Goal: Task Accomplishment & Management: Complete application form

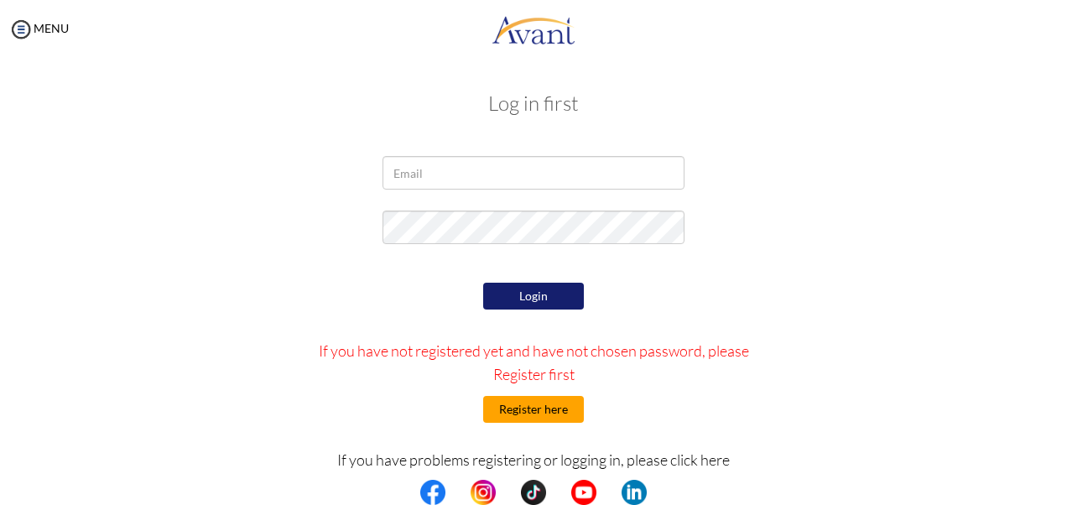
type input "[EMAIL_ADDRESS][DOMAIN_NAME]"
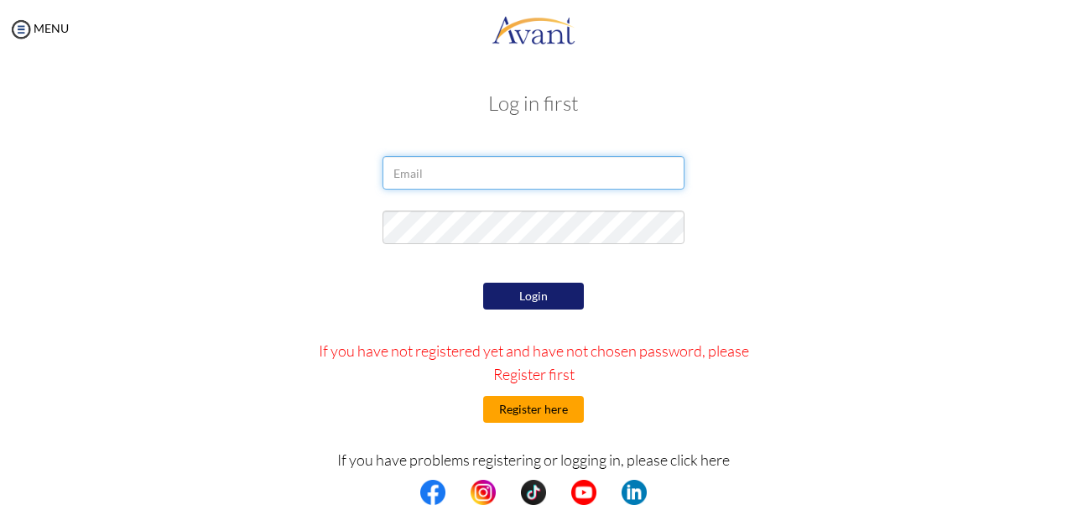
type input "[EMAIL_ADDRESS][DOMAIN_NAME]"
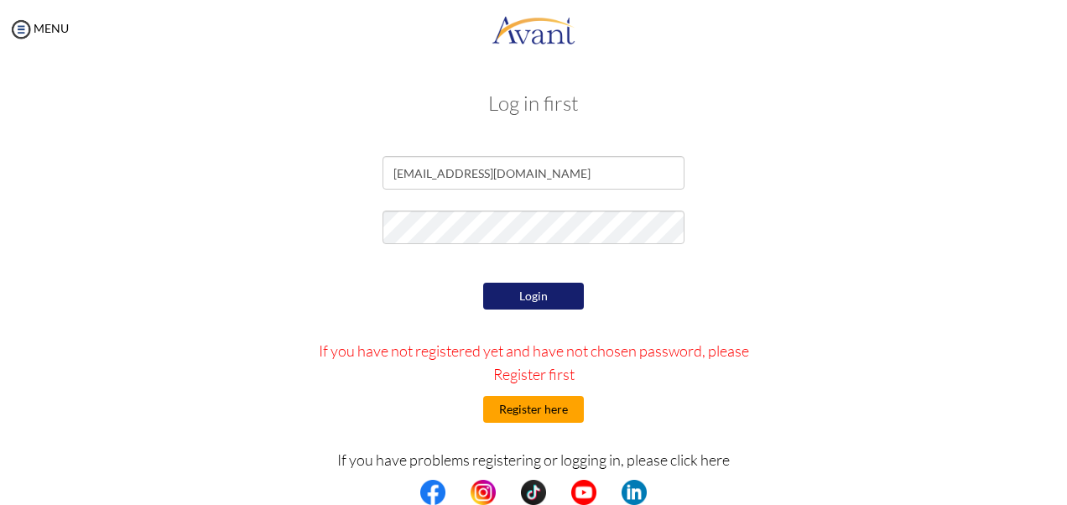
click at [528, 403] on button "Register here" at bounding box center [533, 409] width 101 height 27
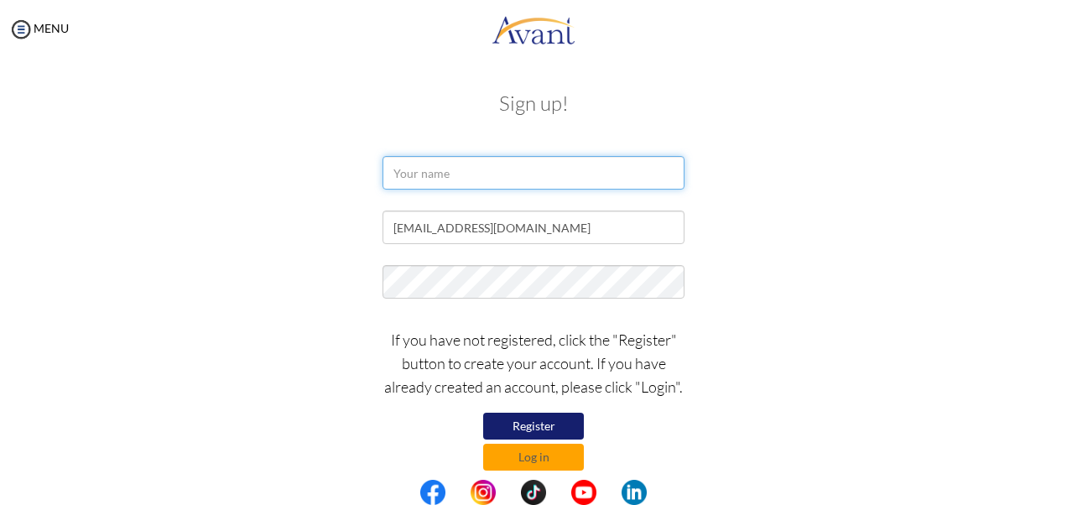
click at [434, 168] on input "text" at bounding box center [533, 173] width 302 height 34
type input "[PERSON_NAME]"
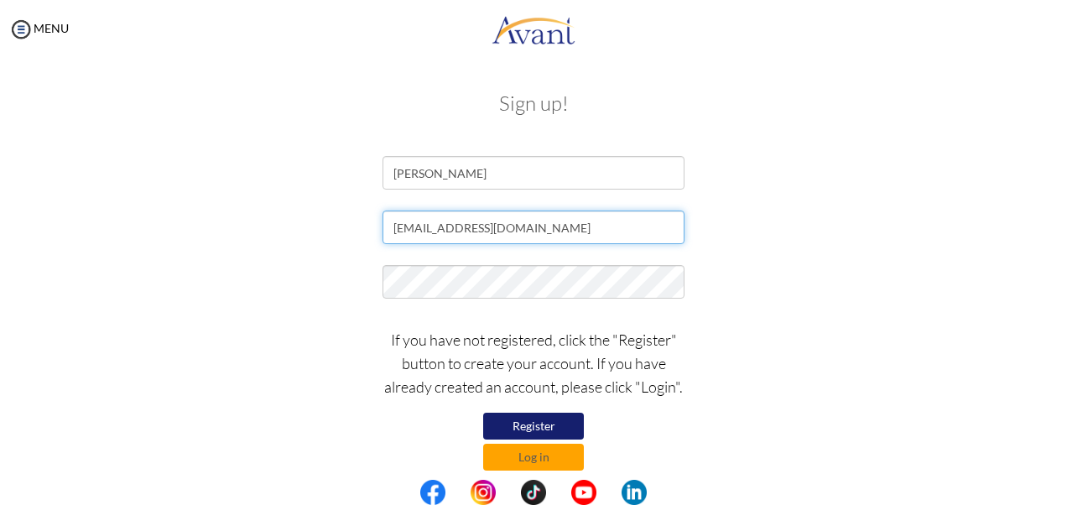
drag, startPoint x: 564, startPoint y: 233, endPoint x: 374, endPoint y: 222, distance: 189.9
click at [374, 222] on div "[EMAIL_ADDRESS][DOMAIN_NAME]" at bounding box center [533, 232] width 327 height 42
paste input "[EMAIL_ADDRESS][DOMAIN_NAME]"
type input "[EMAIL_ADDRESS][DOMAIN_NAME]"
click at [535, 424] on button "Register" at bounding box center [533, 426] width 101 height 27
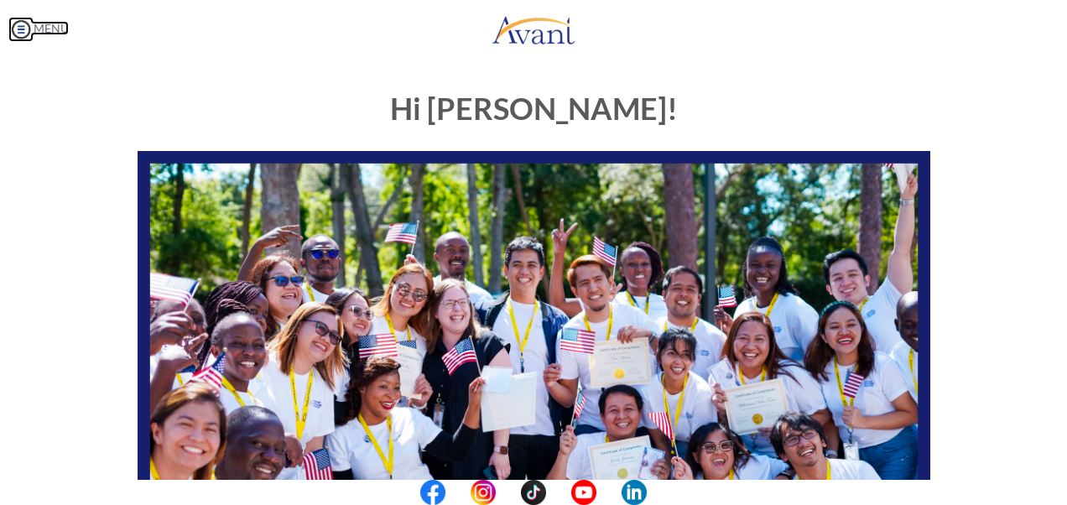
click at [15, 37] on img at bounding box center [20, 29] width 25 height 25
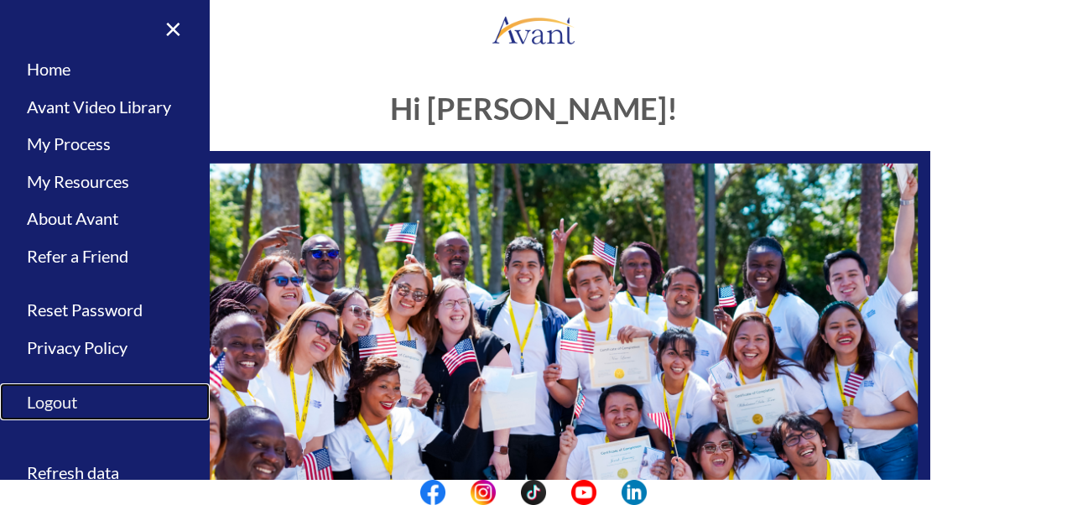
click at [57, 402] on link "Logout" at bounding box center [105, 402] width 210 height 38
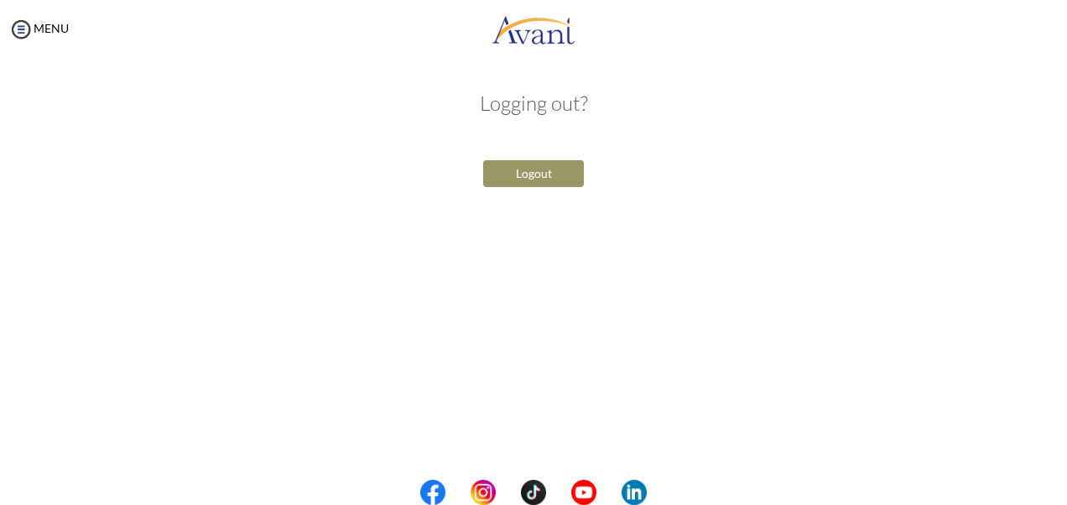
click at [516, 174] on button "Logout" at bounding box center [533, 173] width 101 height 27
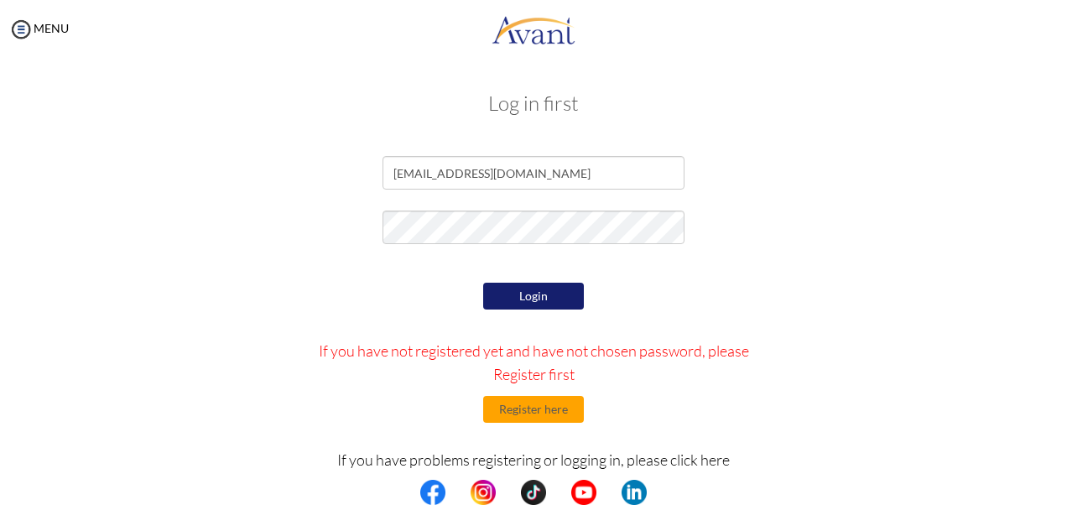
click at [951, 176] on div "[EMAIL_ADDRESS][DOMAIN_NAME]" at bounding box center [533, 177] width 981 height 42
click at [523, 407] on button "Register here" at bounding box center [533, 409] width 101 height 27
click at [525, 411] on button "Register here" at bounding box center [533, 409] width 101 height 27
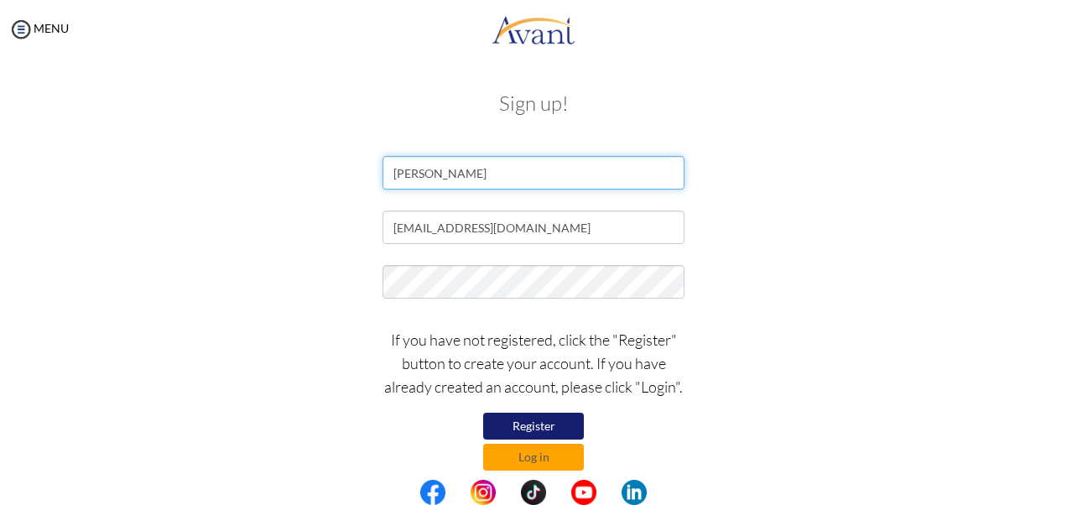
drag, startPoint x: 480, startPoint y: 173, endPoint x: 361, endPoint y: 173, distance: 119.1
click at [361, 173] on div "[PERSON_NAME]" at bounding box center [533, 177] width 981 height 42
paste input "[PERSON_NAME] Zitiyab"
type input "[PERSON_NAME] Zitiyab"
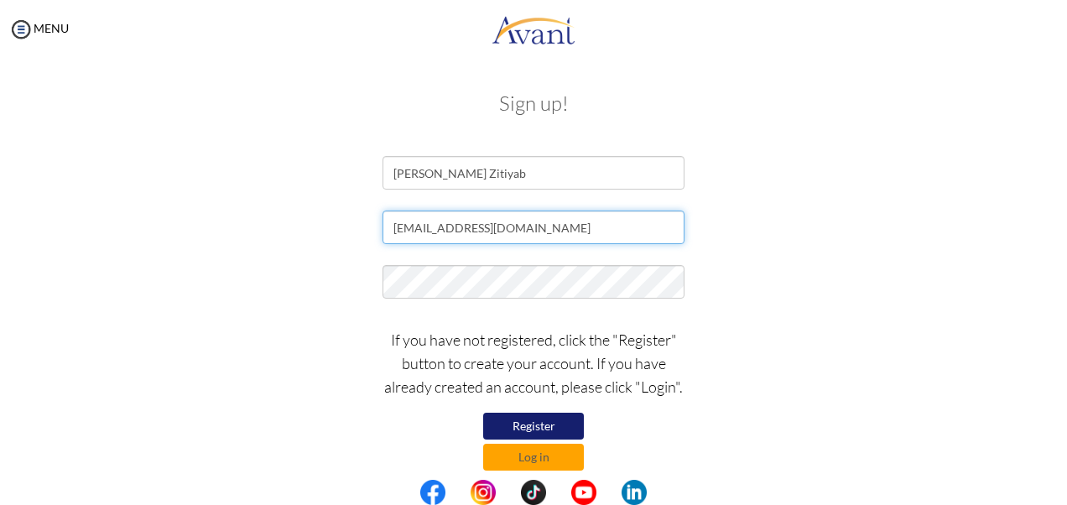
drag, startPoint x: 553, startPoint y: 231, endPoint x: 364, endPoint y: 224, distance: 188.8
click at [364, 224] on div "[EMAIL_ADDRESS][DOMAIN_NAME]" at bounding box center [533, 232] width 981 height 42
paste input "[EMAIL_ADDRESS][DOMAIN_NAME]"
type input "[EMAIL_ADDRESS][DOMAIN_NAME]"
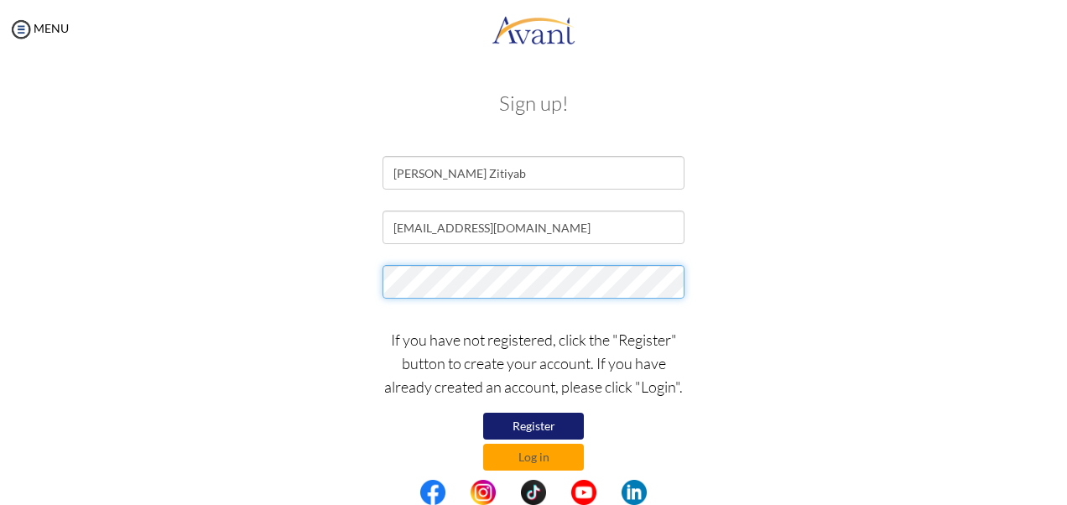
click at [374, 282] on div at bounding box center [533, 286] width 327 height 42
click at [537, 428] on button "Register" at bounding box center [533, 426] width 101 height 27
